Goal: Transaction & Acquisition: Purchase product/service

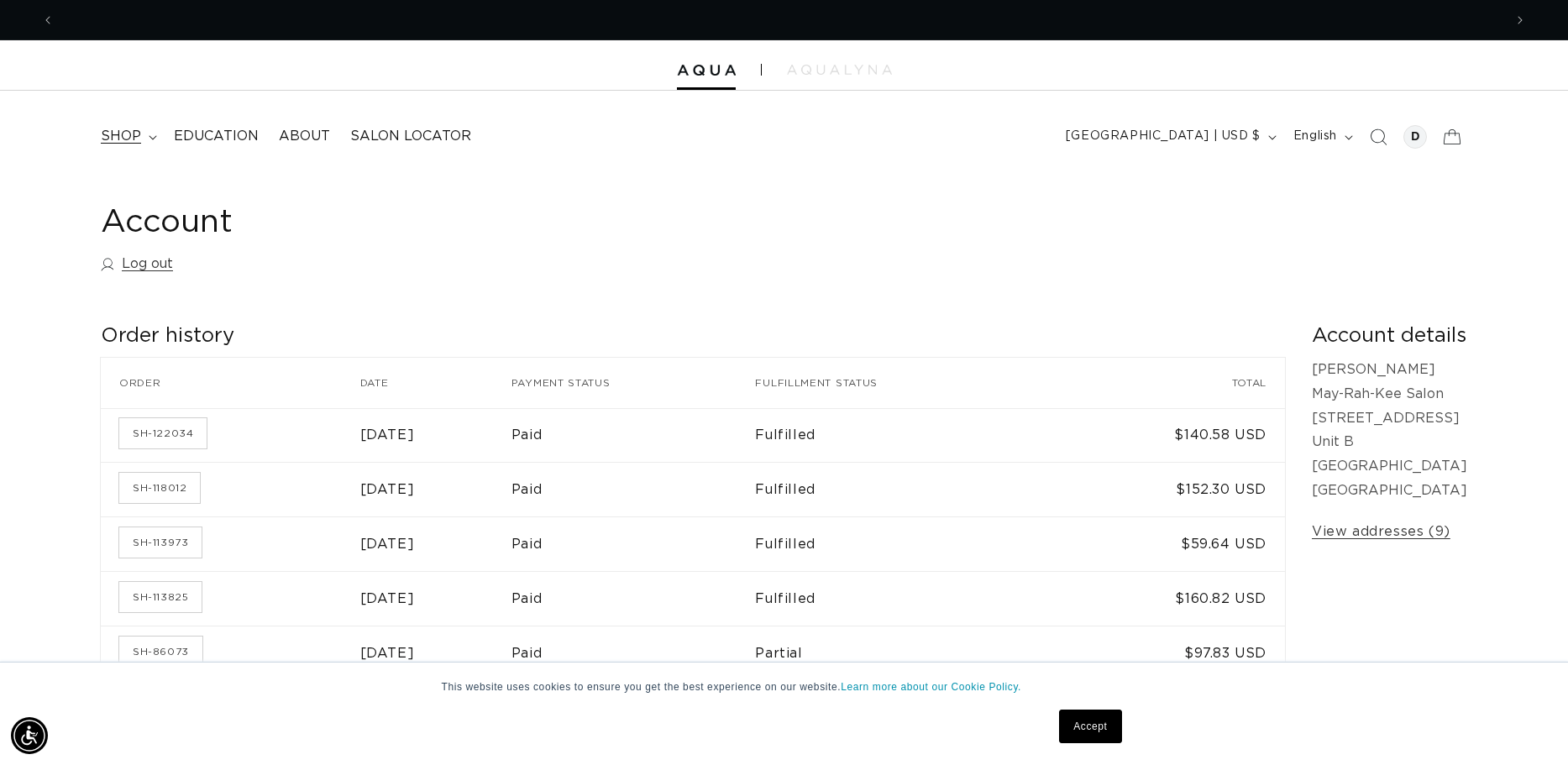
scroll to position [0, 2896]
click at [133, 136] on span "shop" at bounding box center [121, 136] width 41 height 18
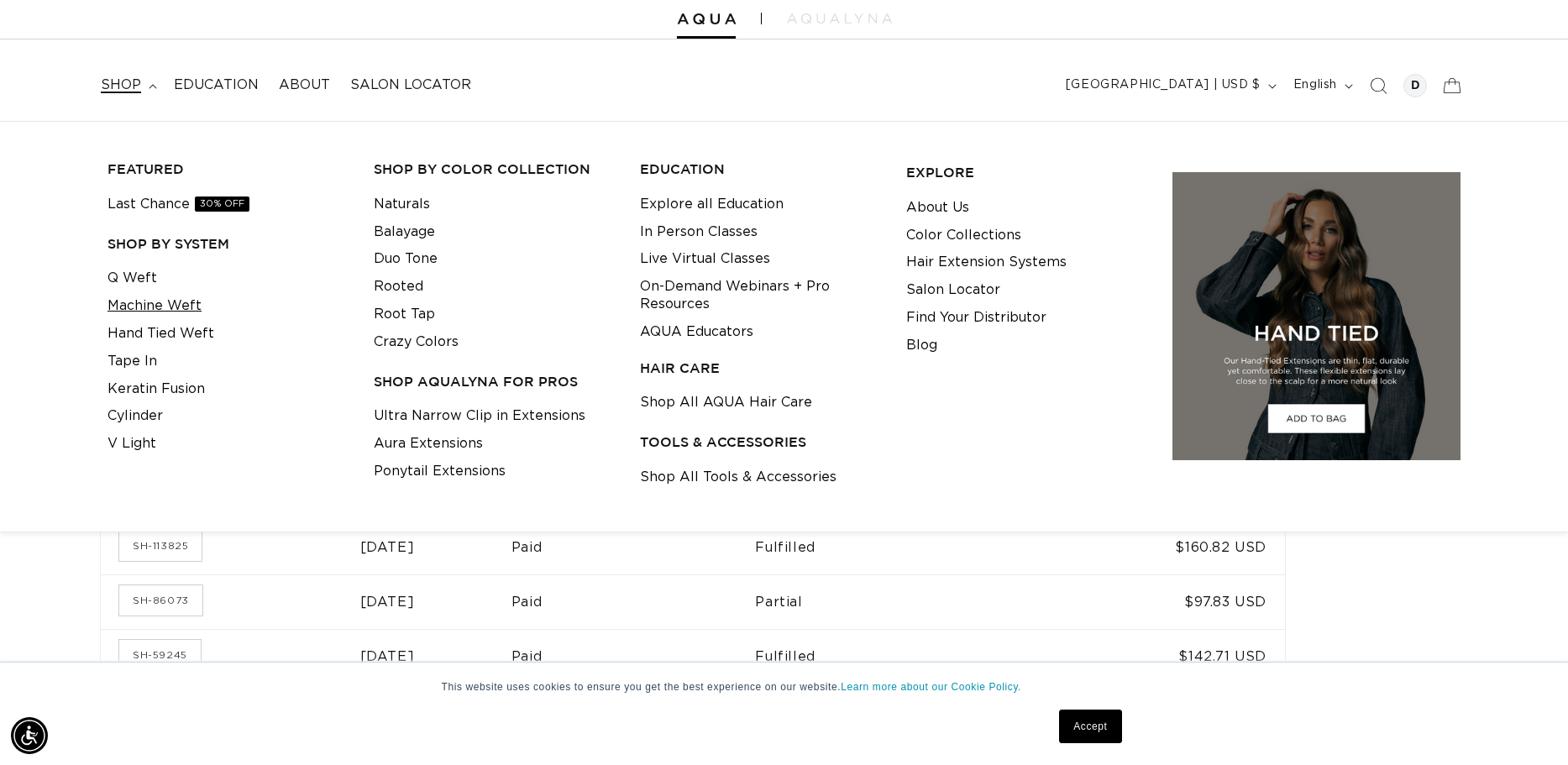
click at [173, 301] on link "Machine Weft" at bounding box center [155, 306] width 94 height 27
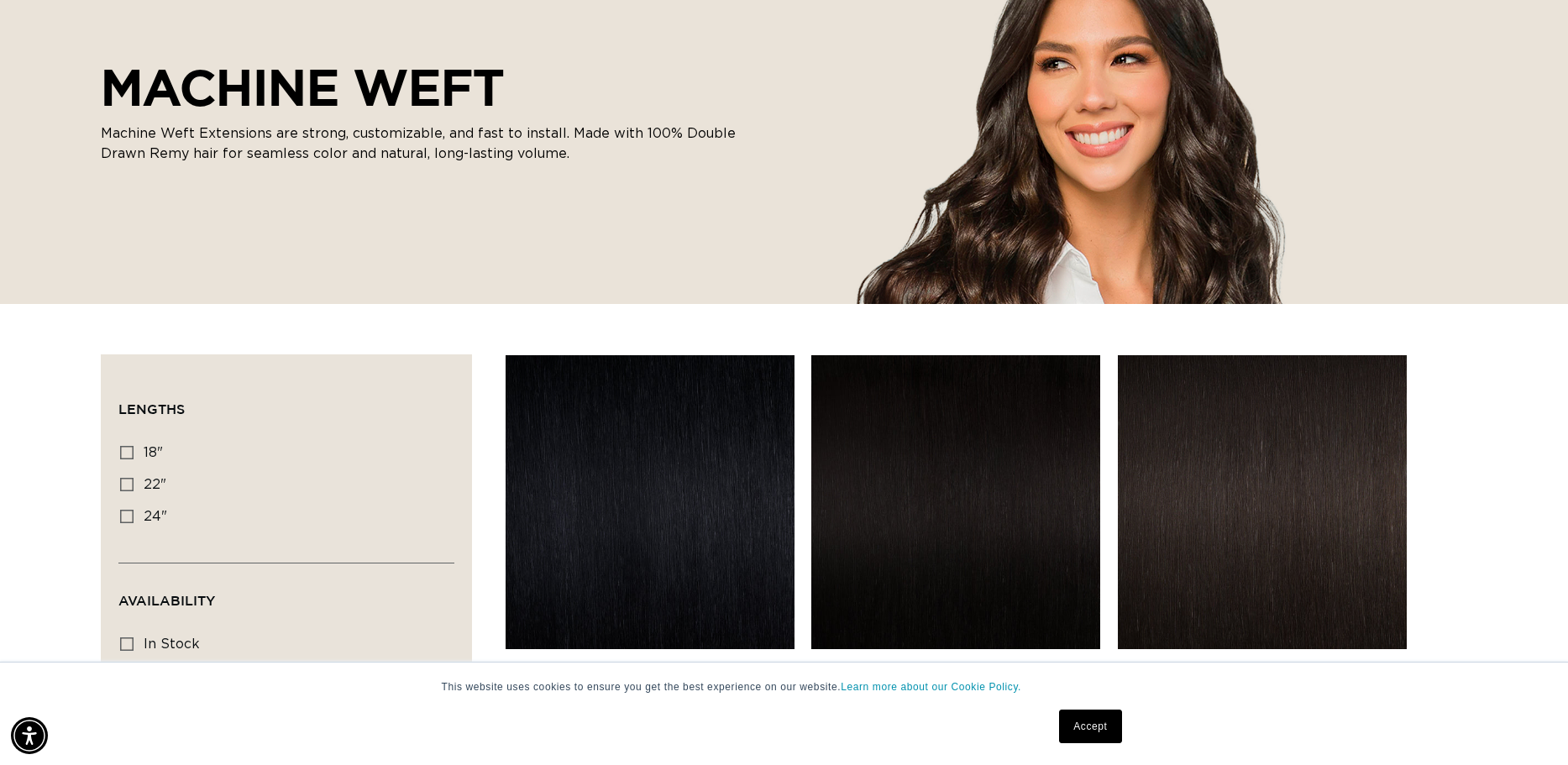
scroll to position [0, 2896]
click at [1005, 669] on link "1N Natural Black Machine Weft" at bounding box center [956, 689] width 289 height 41
